Goal: Information Seeking & Learning: Check status

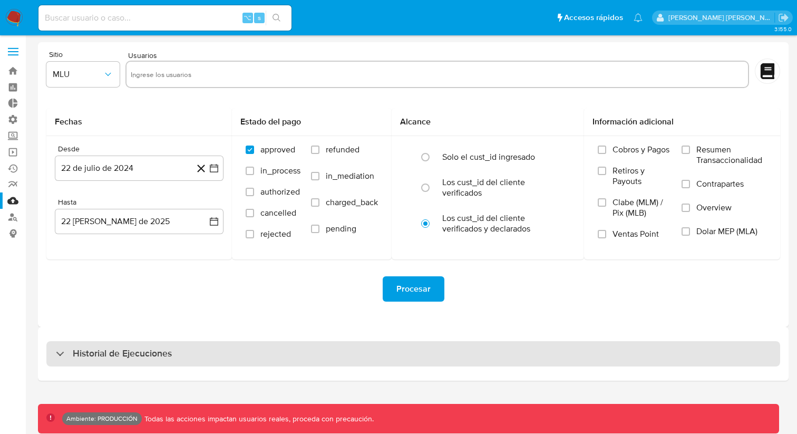
click at [438, 348] on div "Historial de Ejecuciones" at bounding box center [413, 353] width 734 height 25
select select "10"
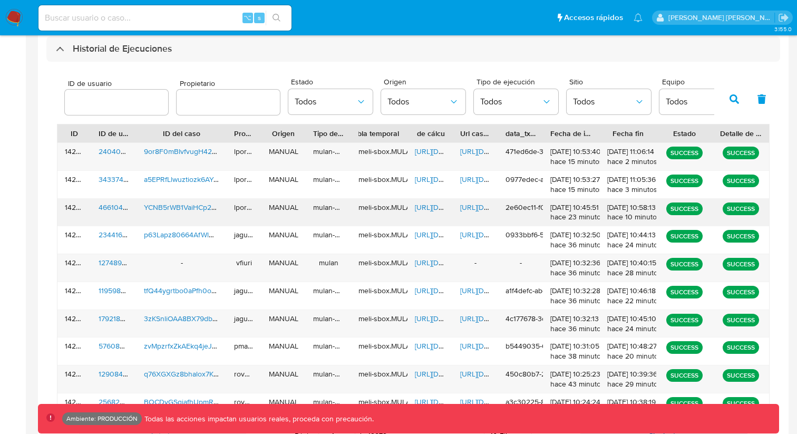
scroll to position [279, 0]
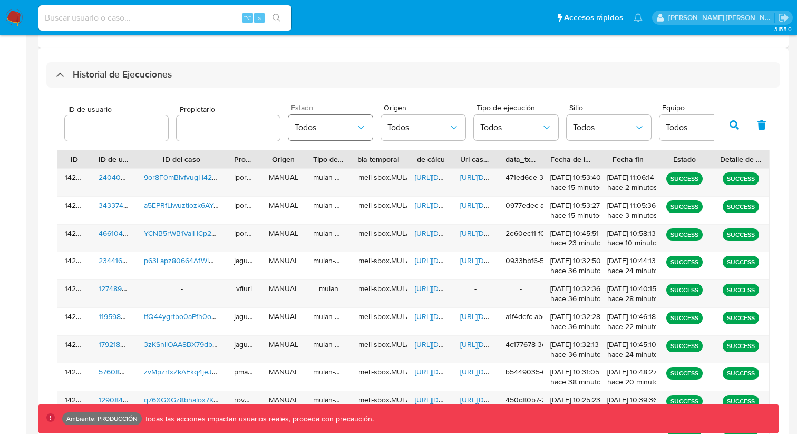
click at [348, 131] on span "Todos" at bounding box center [325, 127] width 61 height 11
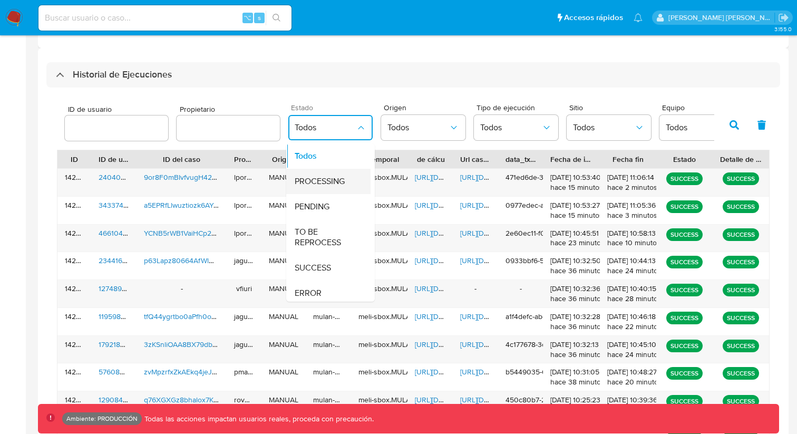
click at [326, 184] on span "PROCESSING" at bounding box center [320, 181] width 50 height 11
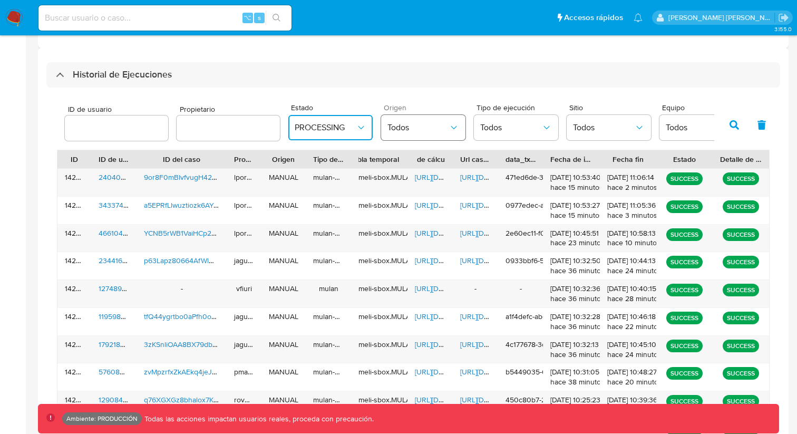
click at [426, 136] on button "Todos" at bounding box center [423, 127] width 84 height 25
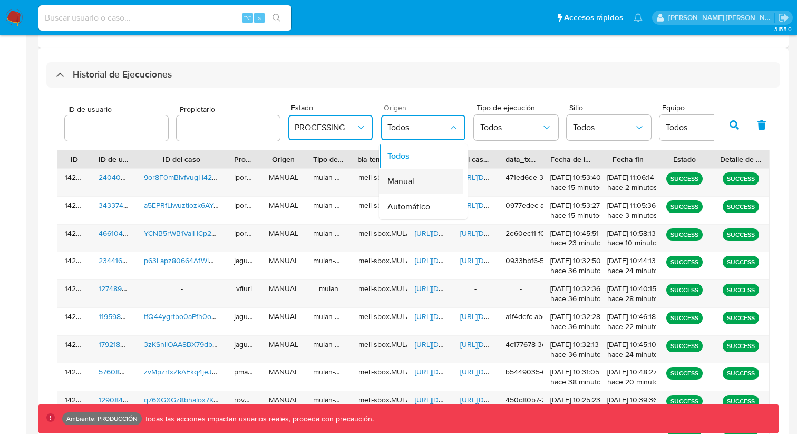
click at [408, 181] on span "Manual" at bounding box center [401, 181] width 27 height 11
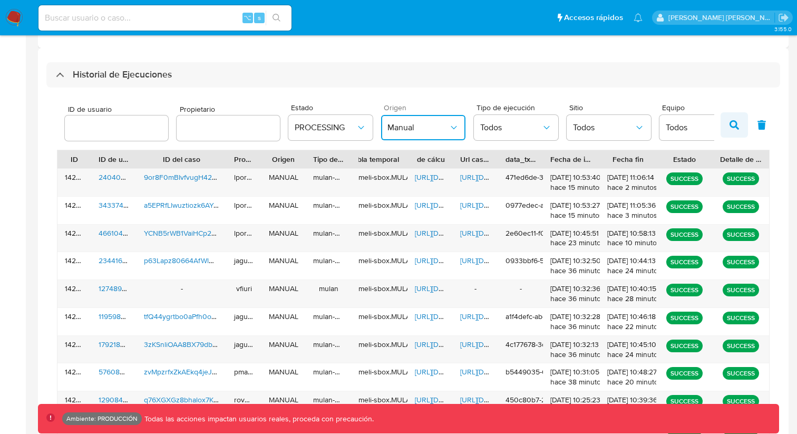
click at [740, 121] on button "button" at bounding box center [734, 124] width 27 height 25
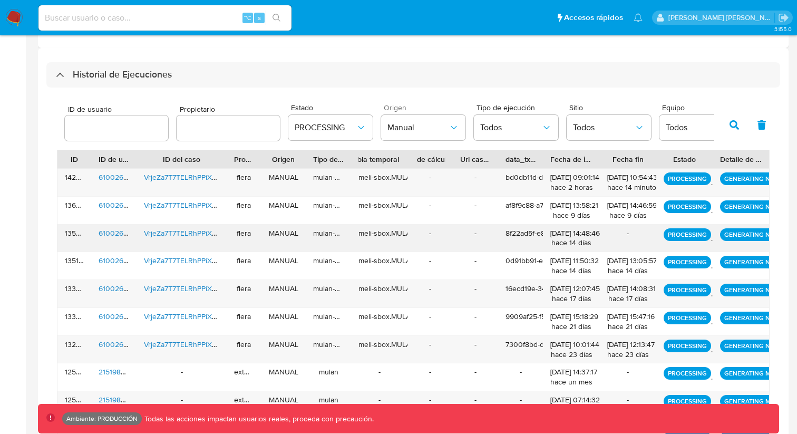
scroll to position [352, 0]
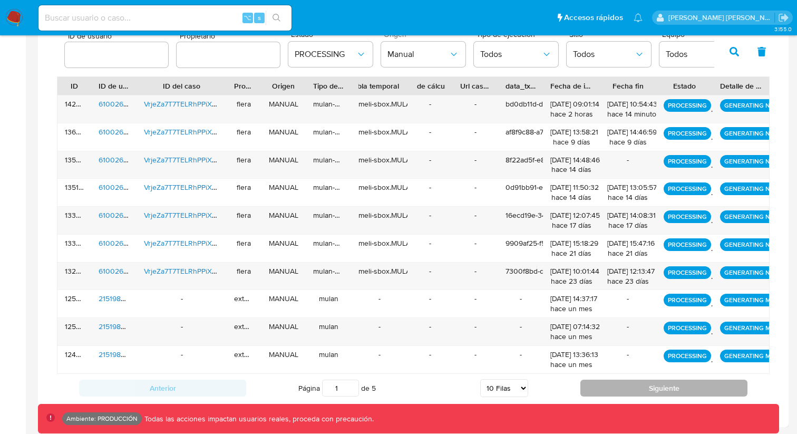
click at [637, 387] on button "Siguiente" at bounding box center [664, 388] width 167 height 17
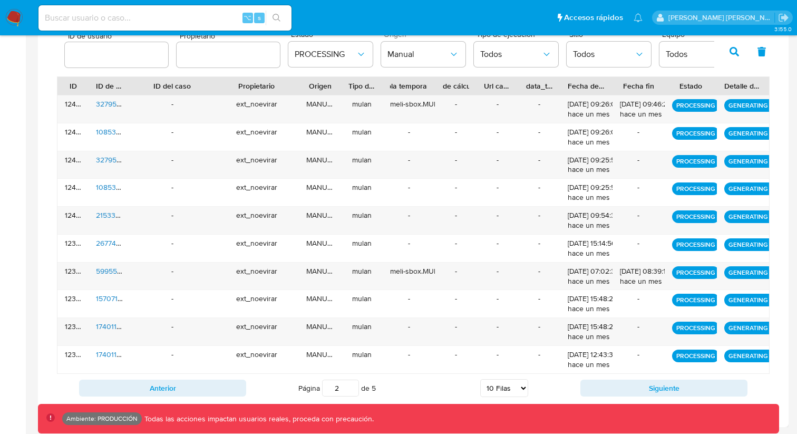
drag, startPoint x: 261, startPoint y: 86, endPoint x: 312, endPoint y: 89, distance: 51.2
click at [312, 89] on div "ID ID de usuario ID del caso Propietario Origen Tipo de ejecución Tabla tempora…" at bounding box center [413, 86] width 712 height 18
click at [190, 393] on button "Anterior" at bounding box center [162, 388] width 167 height 17
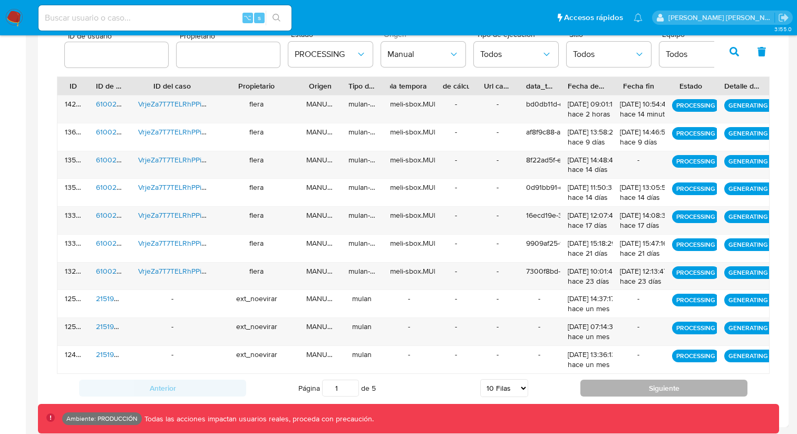
click at [669, 394] on button "Siguiente" at bounding box center [664, 388] width 167 height 17
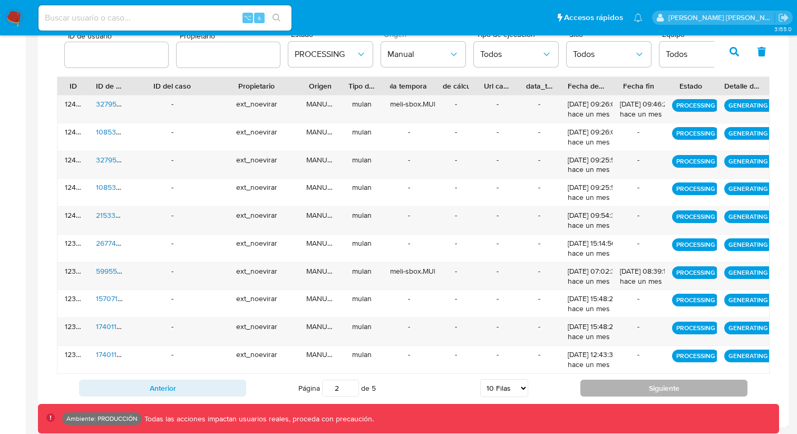
click at [669, 394] on button "Siguiente" at bounding box center [664, 388] width 167 height 17
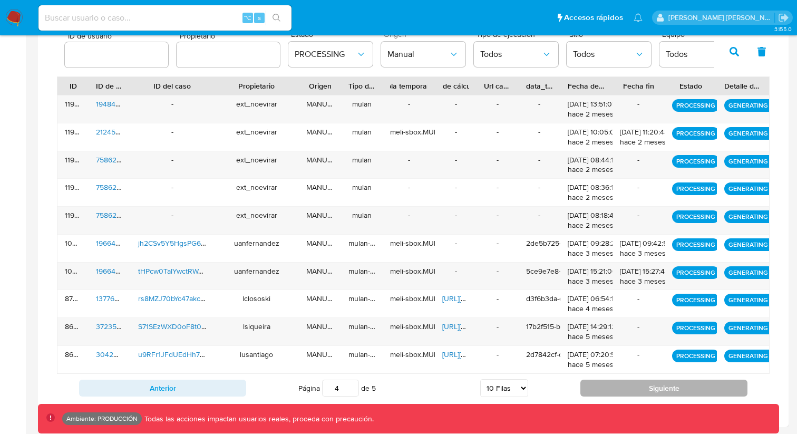
click at [669, 394] on button "Siguiente" at bounding box center [664, 388] width 167 height 17
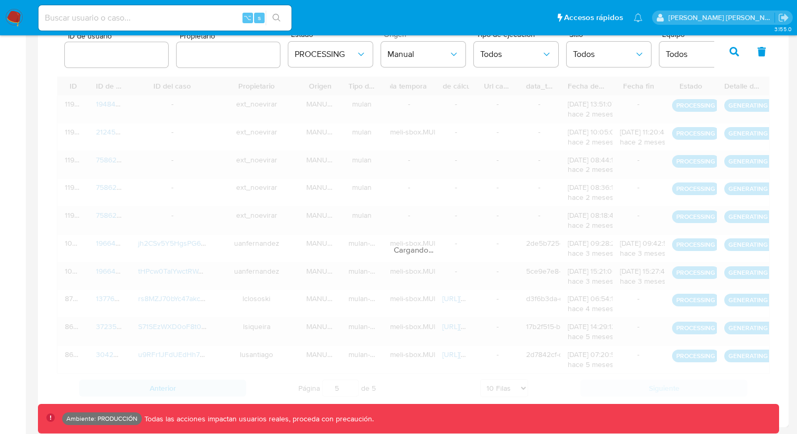
scroll to position [213, 0]
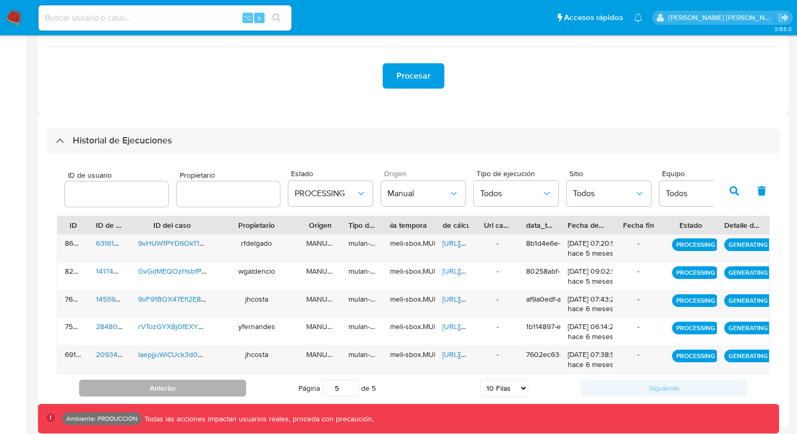
click at [209, 381] on button "Anterior" at bounding box center [162, 388] width 167 height 17
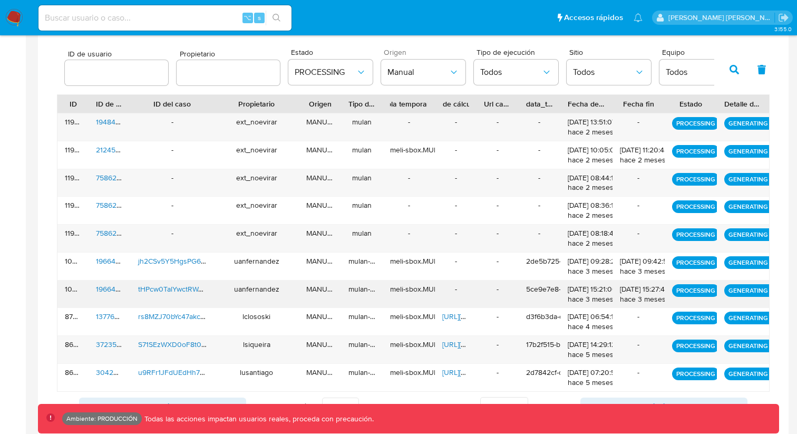
scroll to position [352, 0]
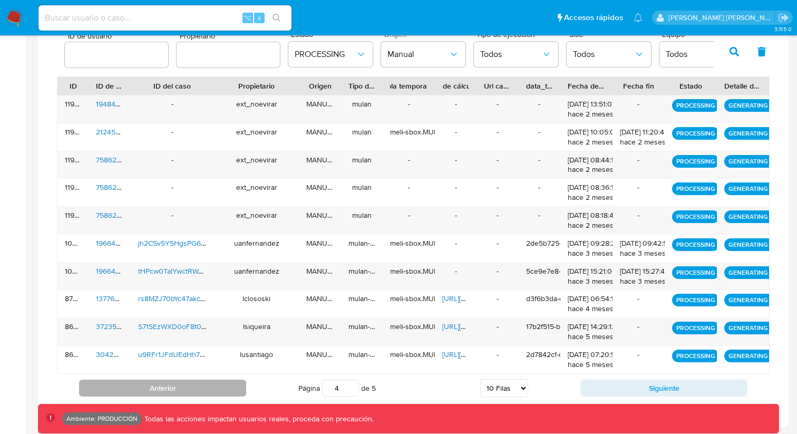
click at [214, 387] on button "Anterior" at bounding box center [162, 388] width 167 height 17
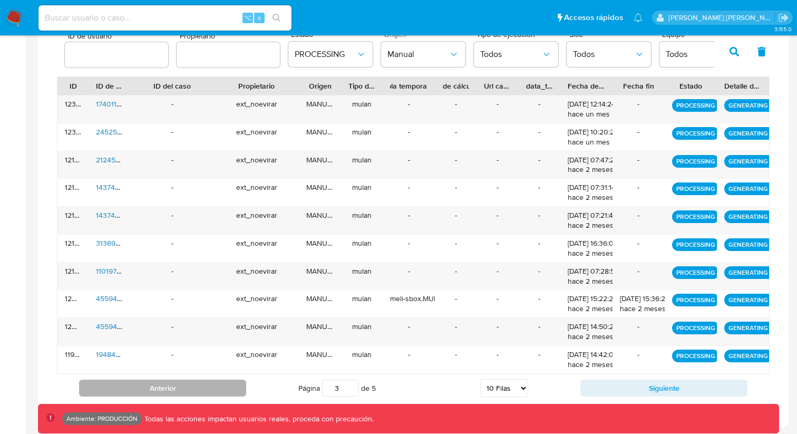
click at [214, 387] on button "Anterior" at bounding box center [162, 388] width 167 height 17
type input "1"
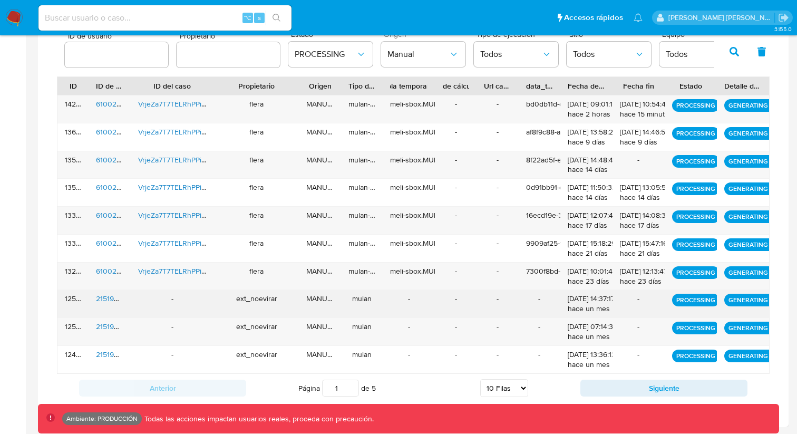
click at [259, 301] on div "ext_noevirar" at bounding box center [256, 303] width 85 height 27
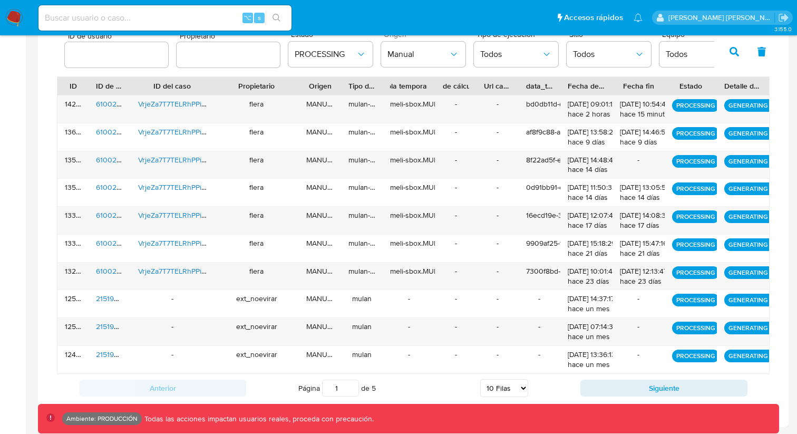
click at [733, 52] on icon "button" at bounding box center [734, 51] width 9 height 9
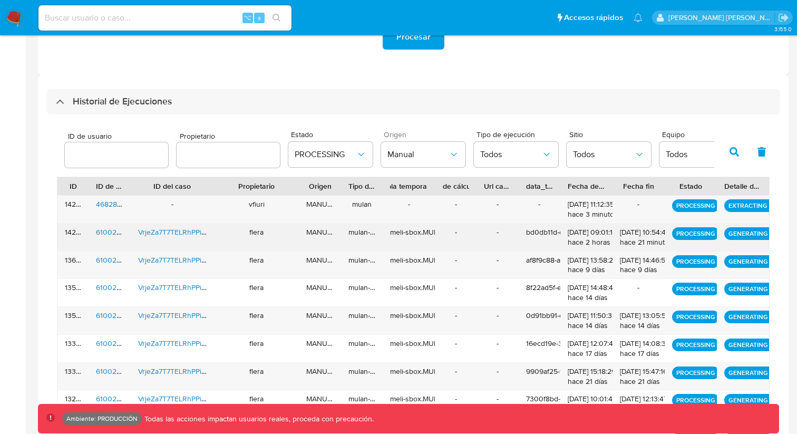
scroll to position [248, 0]
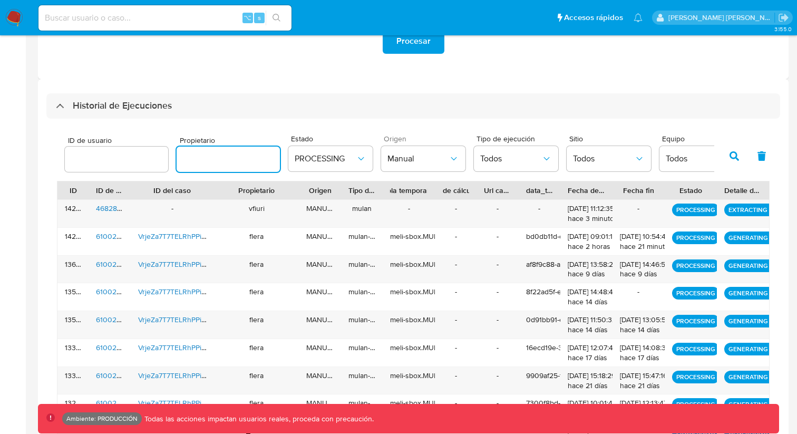
click at [206, 159] on input "text" at bounding box center [228, 159] width 103 height 14
paste input "ext_toayala"
type input "ext_toayala"
click at [346, 158] on span "PROCESSING" at bounding box center [325, 158] width 61 height 11
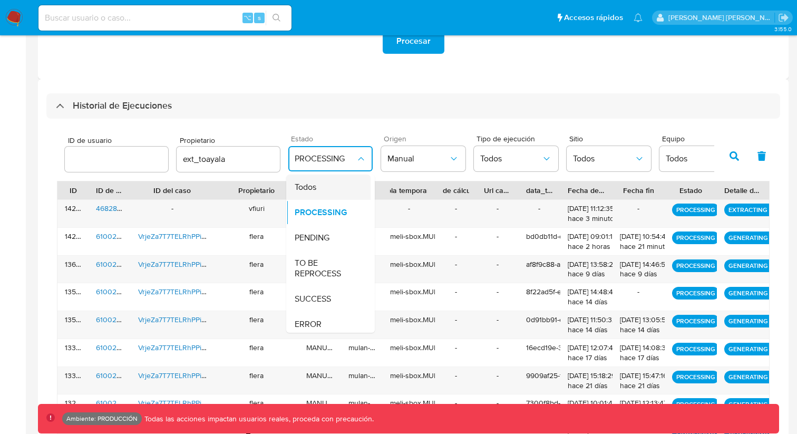
click at [325, 189] on div "Todos" at bounding box center [325, 187] width 61 height 25
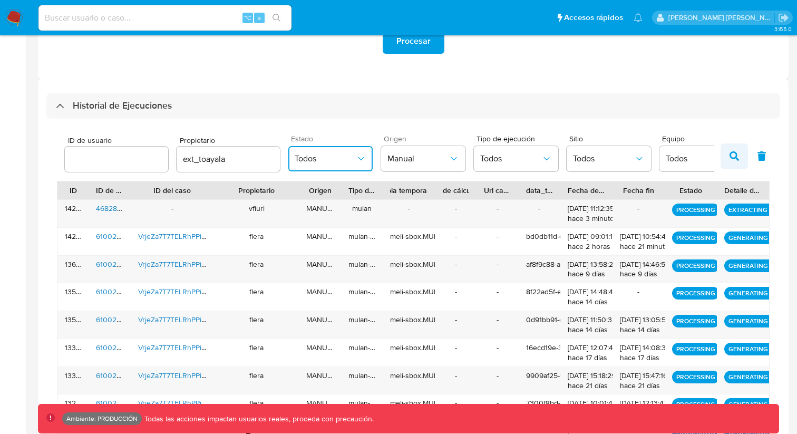
click at [729, 152] on button "button" at bounding box center [734, 155] width 27 height 25
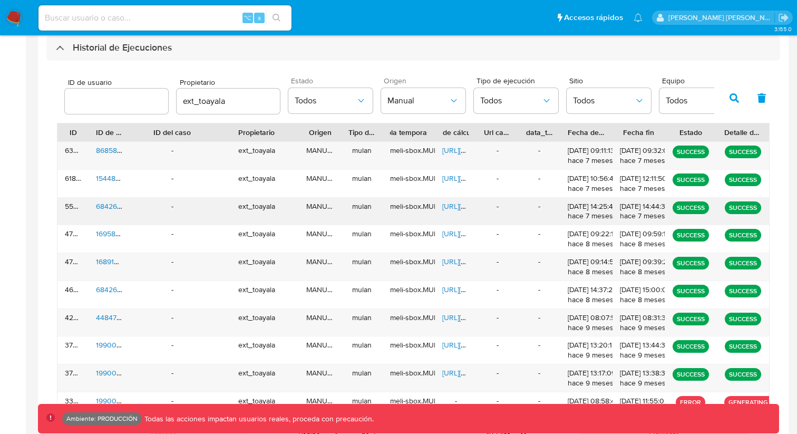
scroll to position [301, 0]
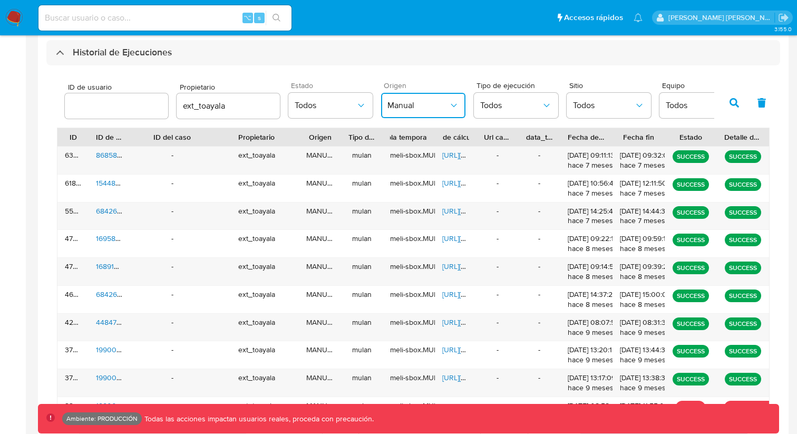
click at [438, 112] on button "Manual" at bounding box center [423, 105] width 84 height 25
click at [423, 127] on div "Todos" at bounding box center [418, 133] width 61 height 25
click at [737, 105] on icon "button" at bounding box center [734, 102] width 9 height 9
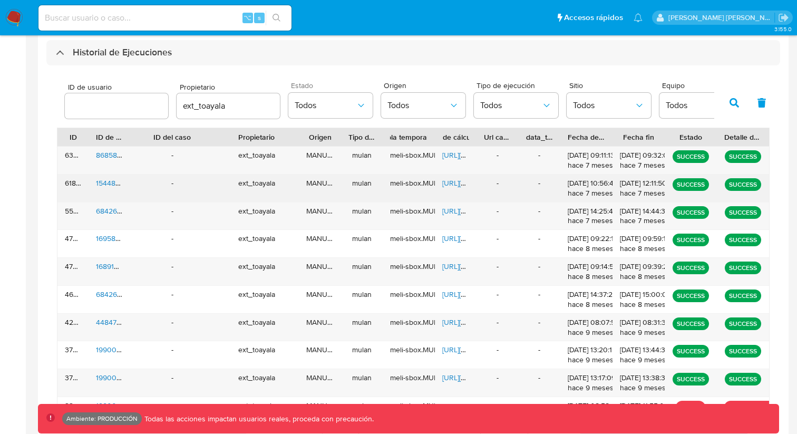
scroll to position [352, 0]
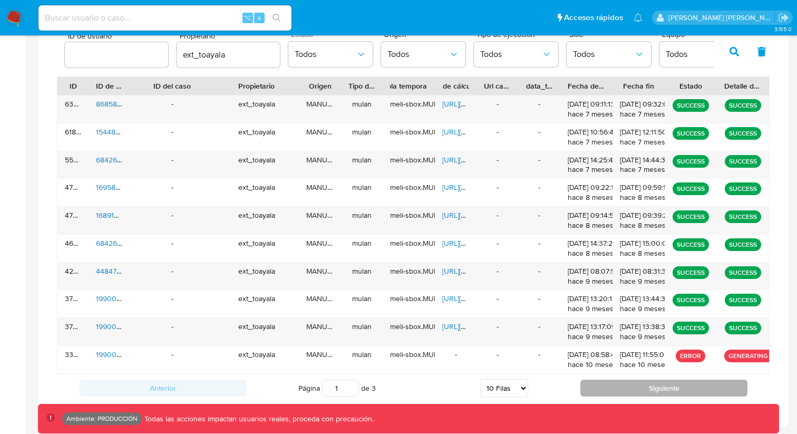
click at [682, 383] on button "Siguiente" at bounding box center [664, 388] width 167 height 17
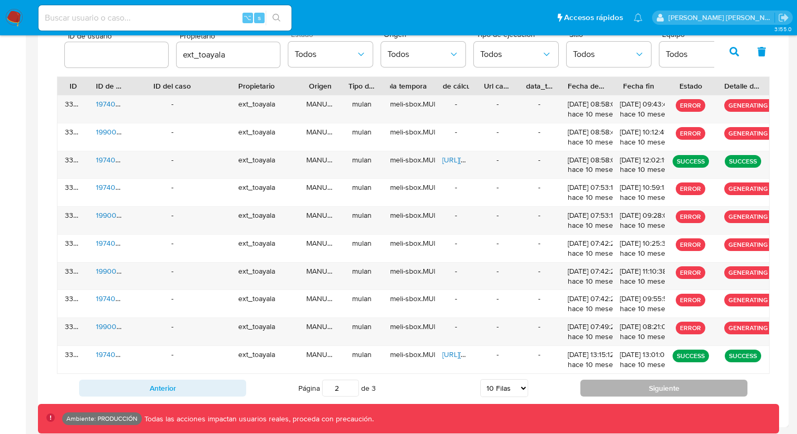
click at [679, 388] on button "Siguiente" at bounding box center [664, 388] width 167 height 17
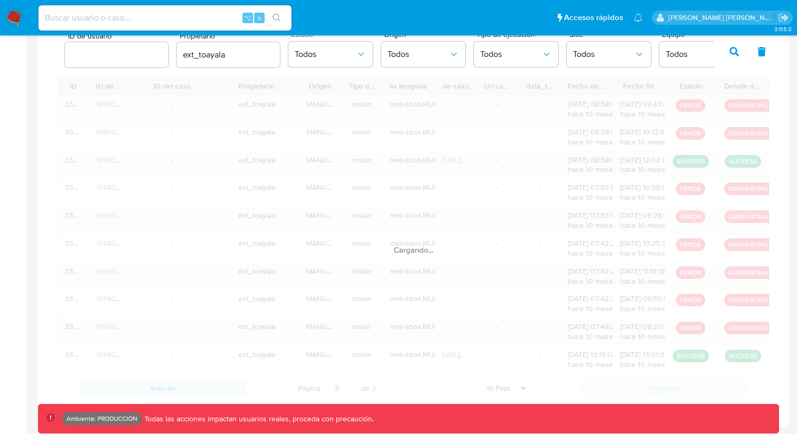
scroll to position [213, 0]
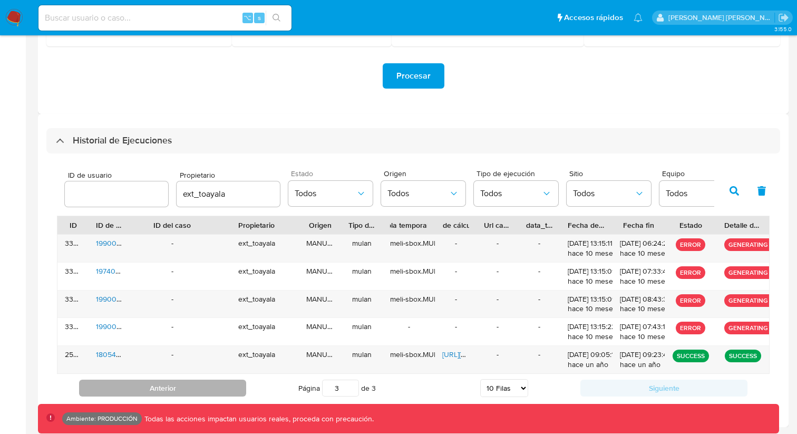
click at [208, 394] on button "Anterior" at bounding box center [162, 388] width 167 height 17
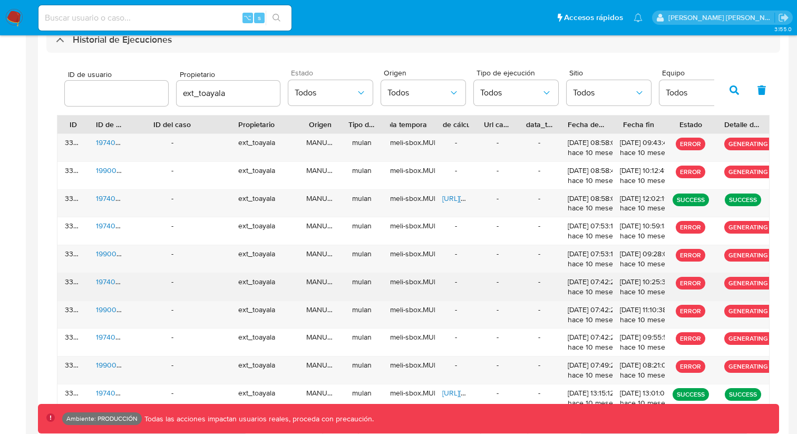
scroll to position [352, 0]
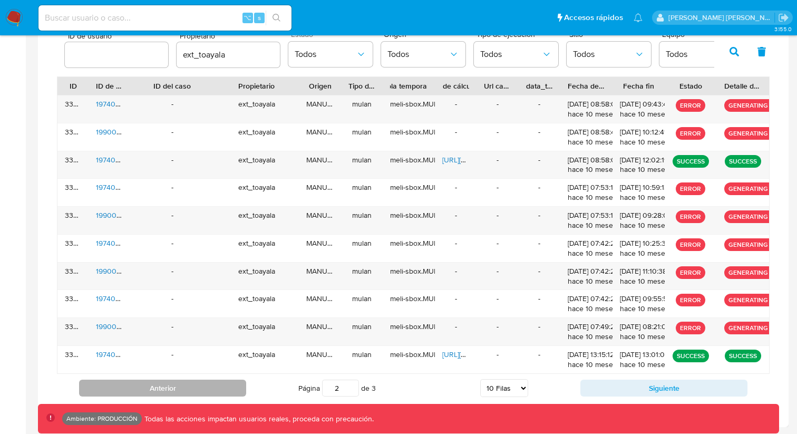
click at [208, 391] on button "Anterior" at bounding box center [162, 388] width 167 height 17
type input "1"
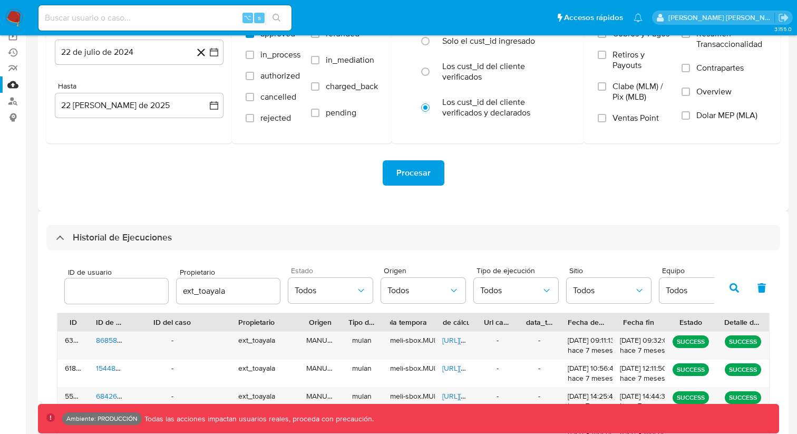
scroll to position [0, 0]
